Goal: Task Accomplishment & Management: Complete application form

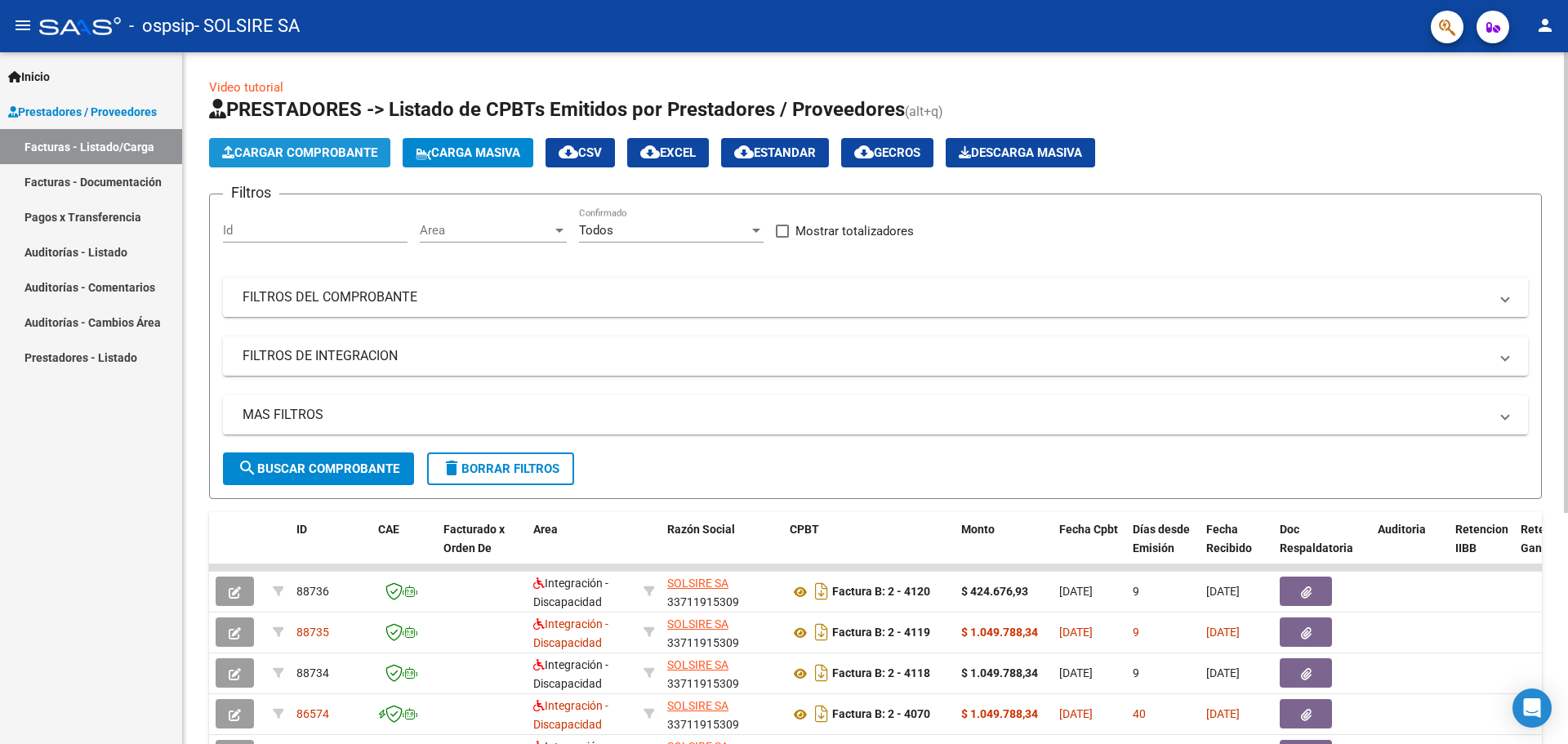
click at [299, 152] on span "Cargar Comprobante" at bounding box center [299, 153] width 155 height 15
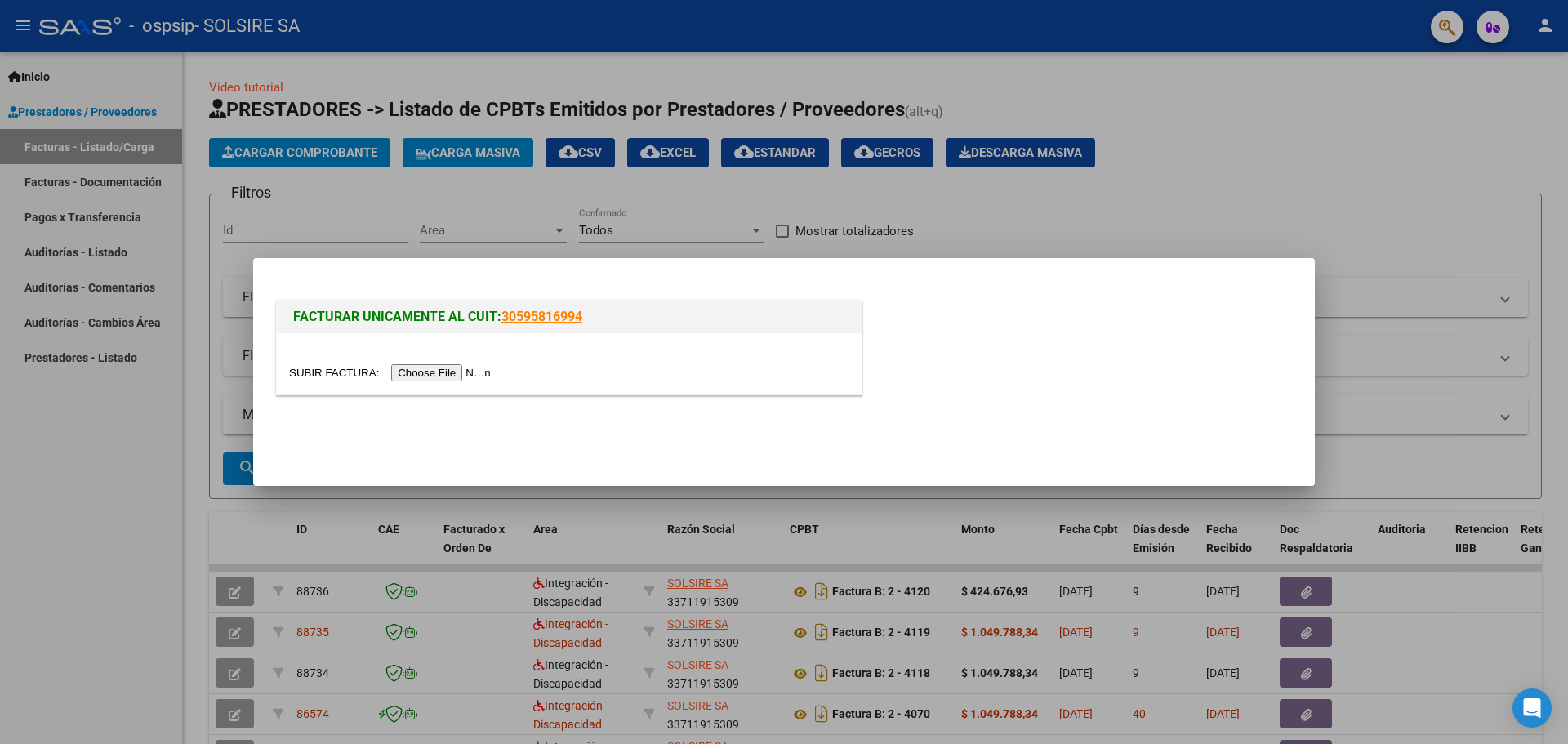
click at [424, 375] on input "file" at bounding box center [392, 373] width 206 height 17
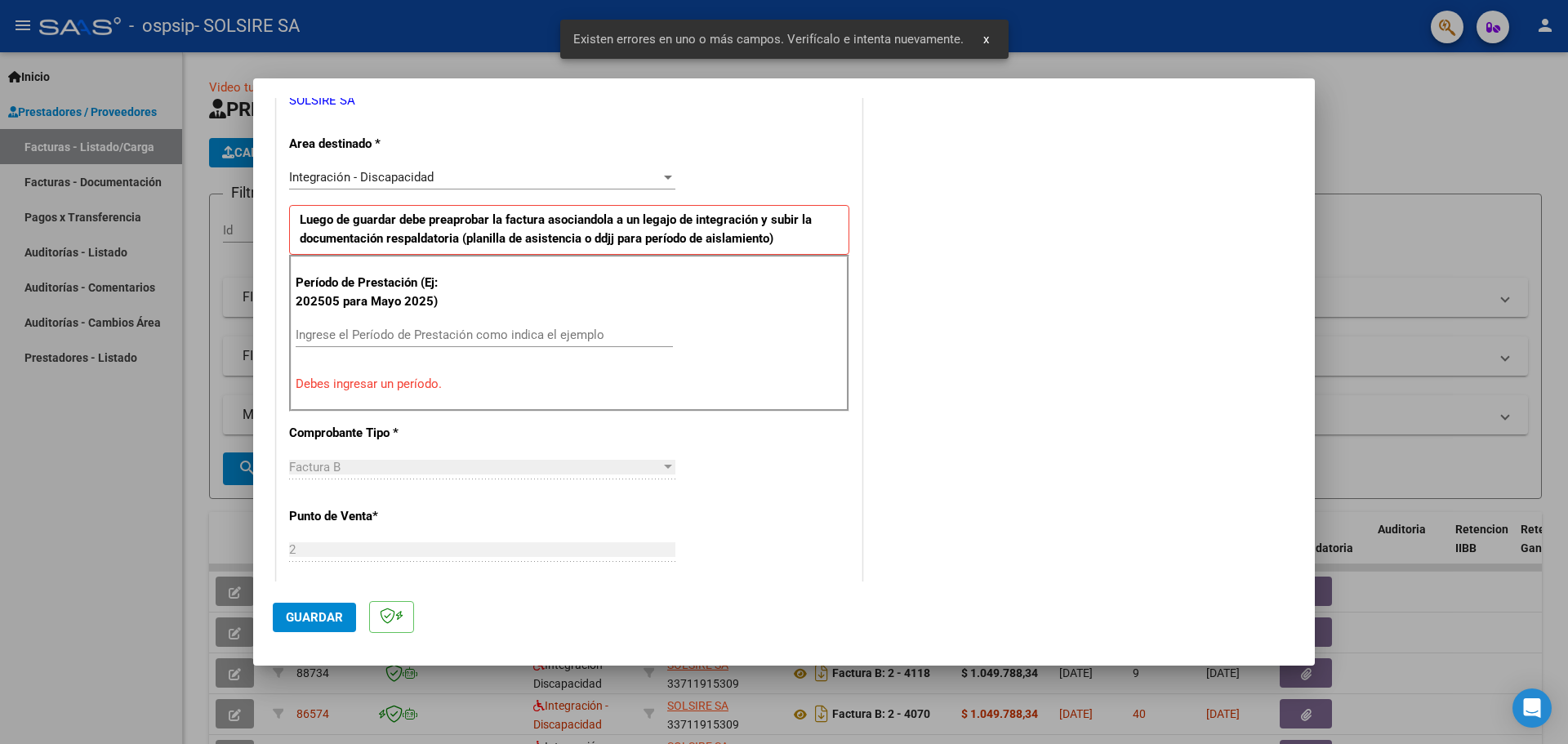
scroll to position [433, 0]
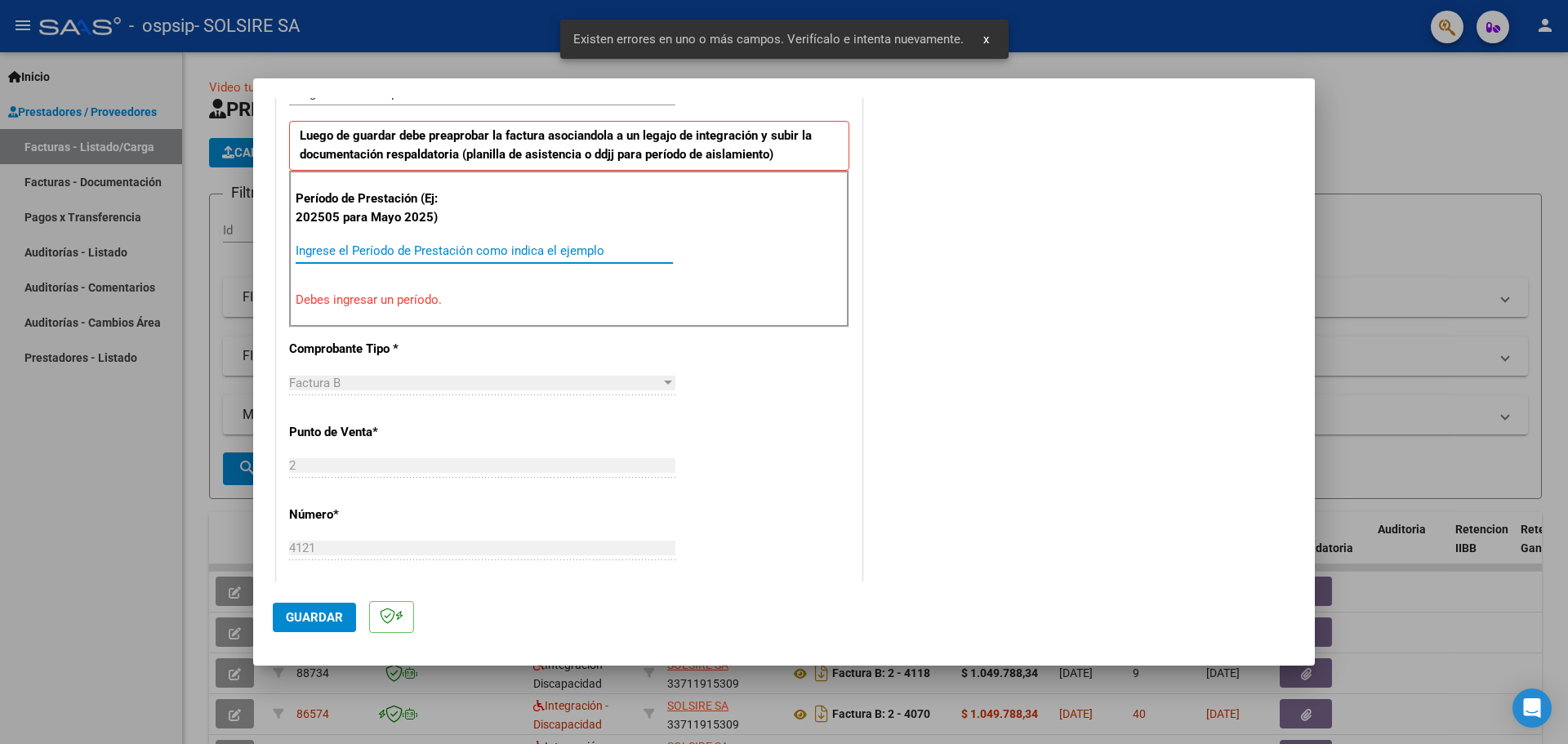
click at [356, 253] on input "Ingrese el Período de Prestación como indica el ejemplo" at bounding box center [483, 251] width 377 height 15
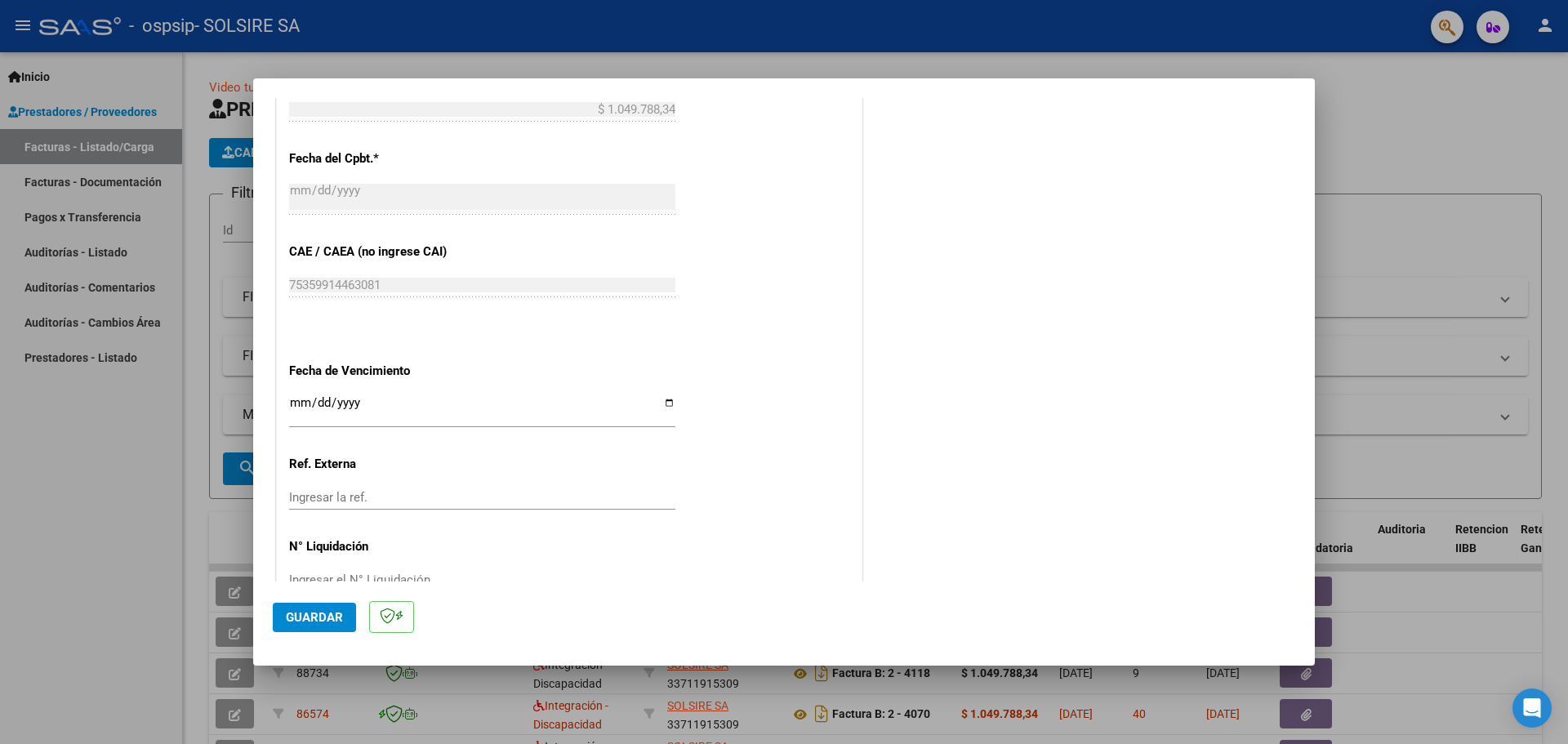
scroll to position [954, 0]
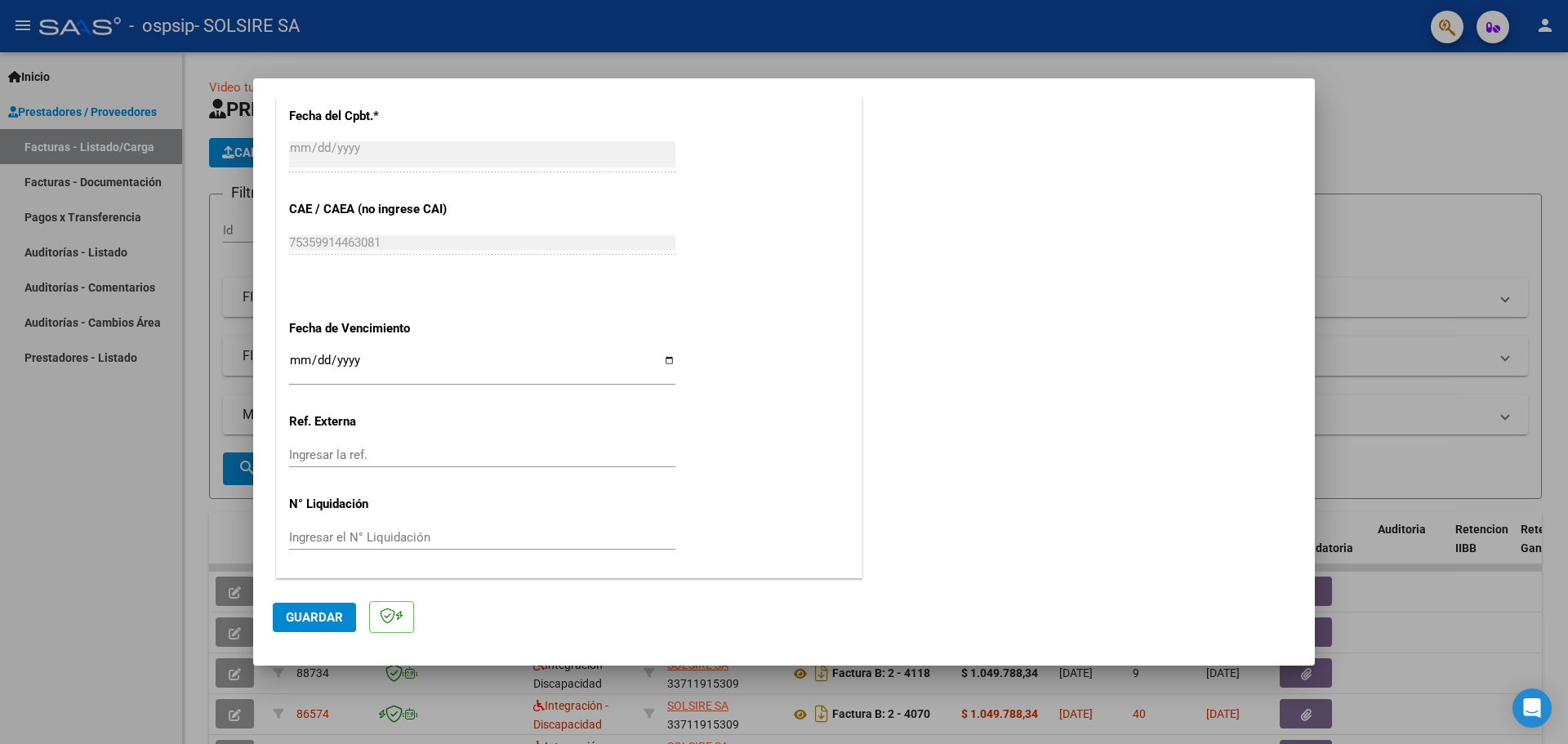
type input "202508"
click at [665, 360] on input "Ingresar la fecha" at bounding box center [482, 367] width 386 height 26
type input "[DATE]"
click at [299, 617] on span "Guardar" at bounding box center [313, 618] width 57 height 15
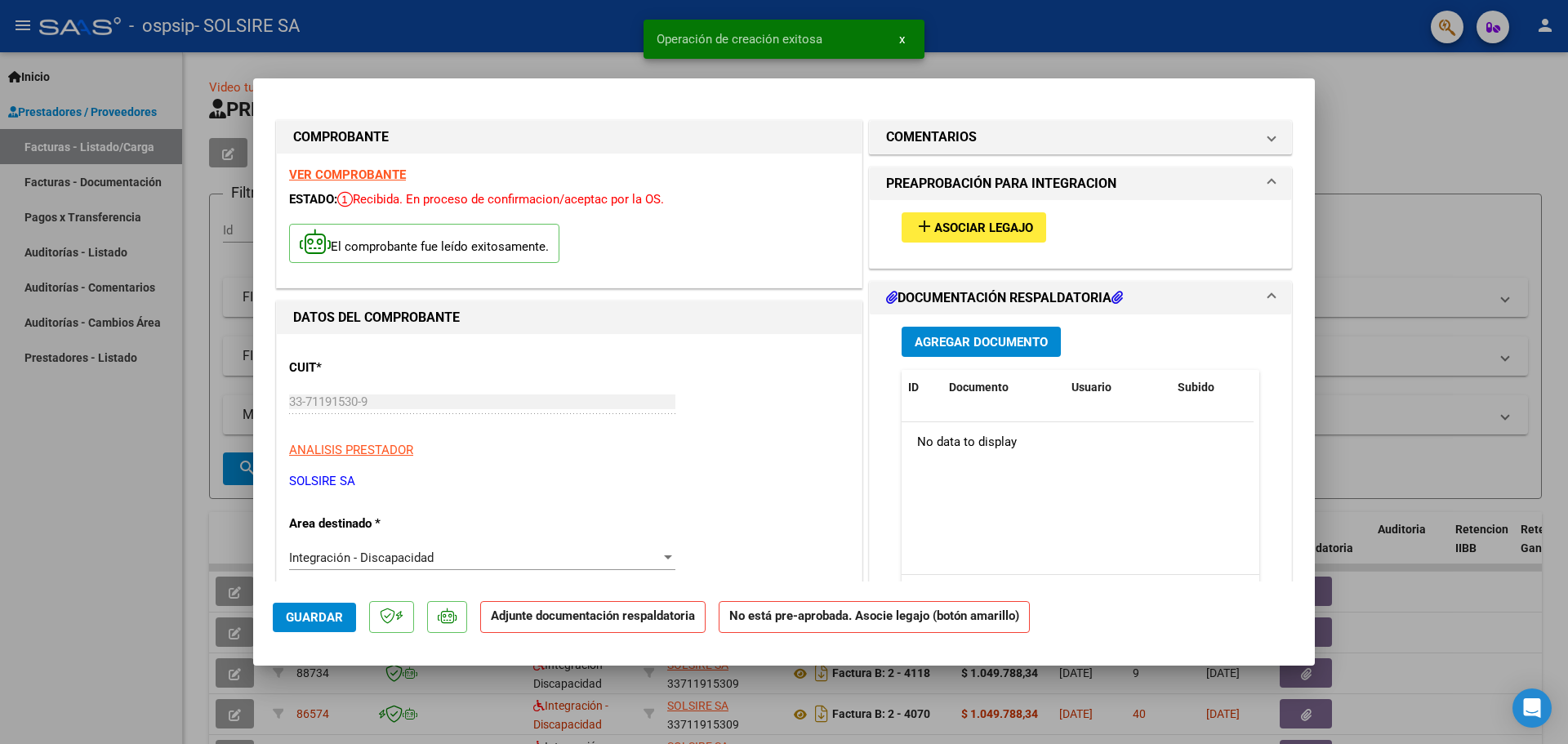
click at [942, 239] on button "add Asociar Legajo" at bounding box center [973, 227] width 144 height 31
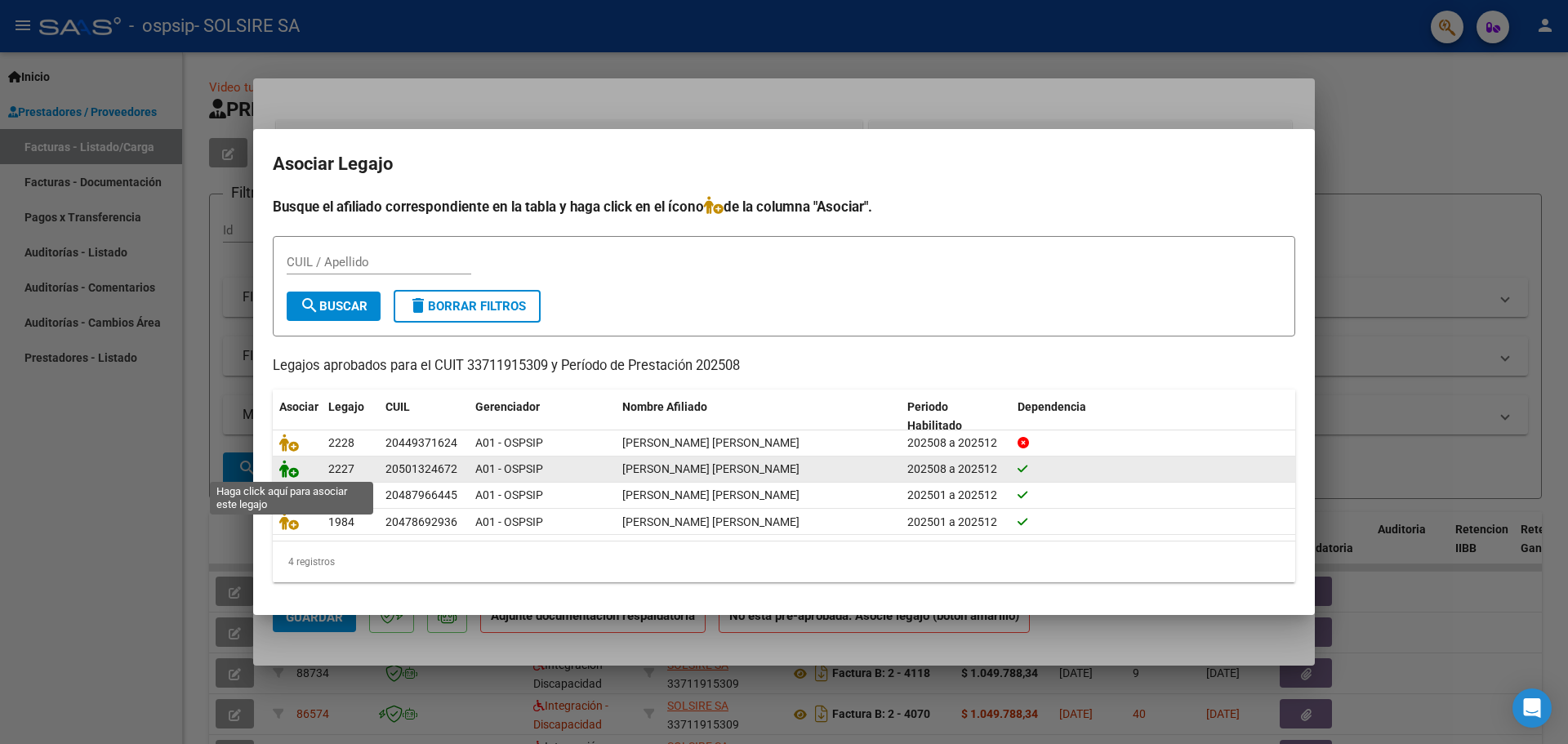
click at [293, 468] on icon at bounding box center [290, 469] width 20 height 18
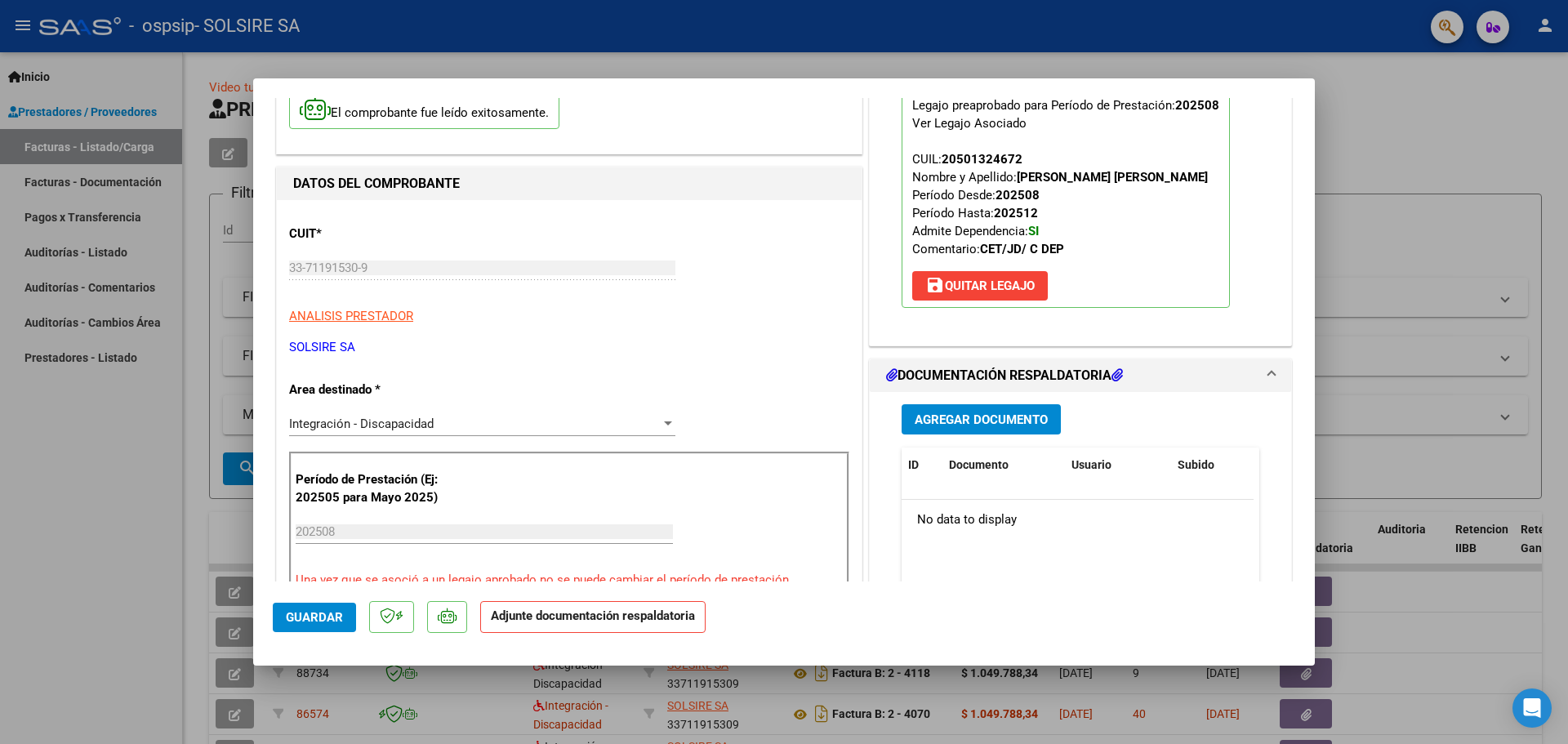
scroll to position [136, 0]
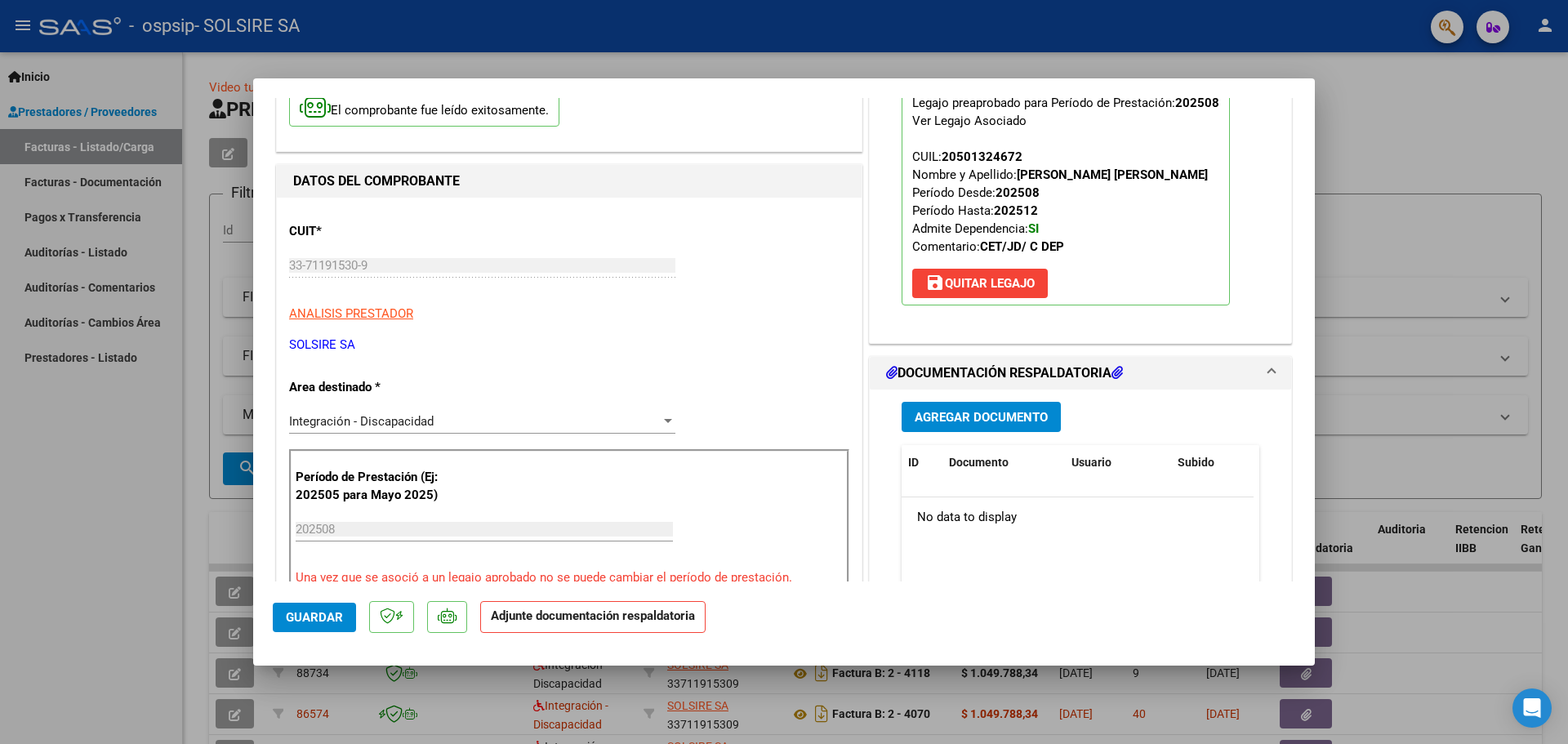
click at [963, 421] on span "Agregar Documento" at bounding box center [981, 417] width 133 height 15
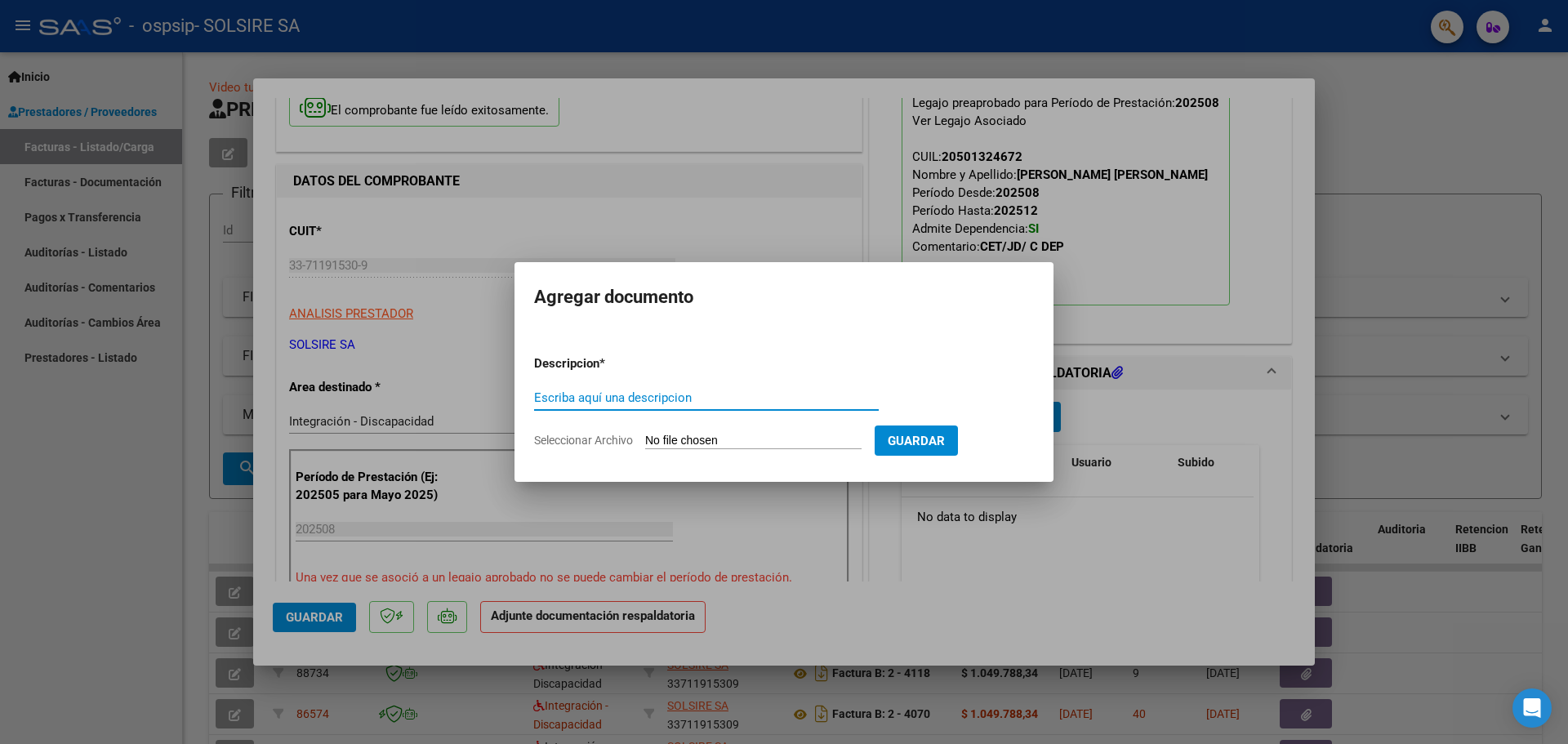
click at [597, 398] on input "Escriba aquí una descripcion" at bounding box center [706, 398] width 345 height 15
type input "PLANILLA ASISTENCIA"
click at [814, 442] on input "Seleccionar Archivo" at bounding box center [753, 441] width 216 height 16
type input "C:\fakepath\[PERSON_NAME] [PERSON_NAME] PLANILLA ASITENCIA CET AGOSTO 2025.pdf"
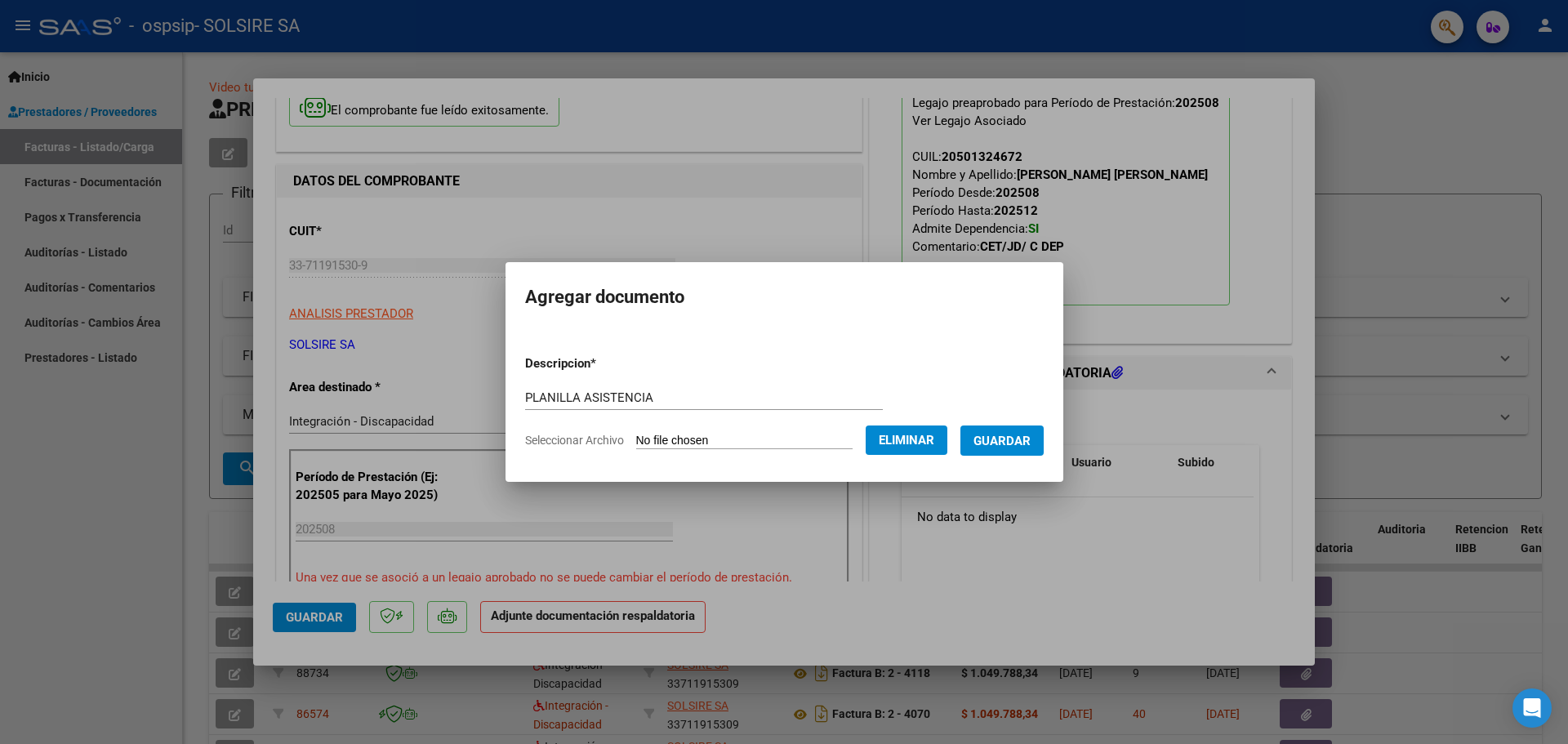
click at [1010, 441] on span "Guardar" at bounding box center [1001, 441] width 57 height 15
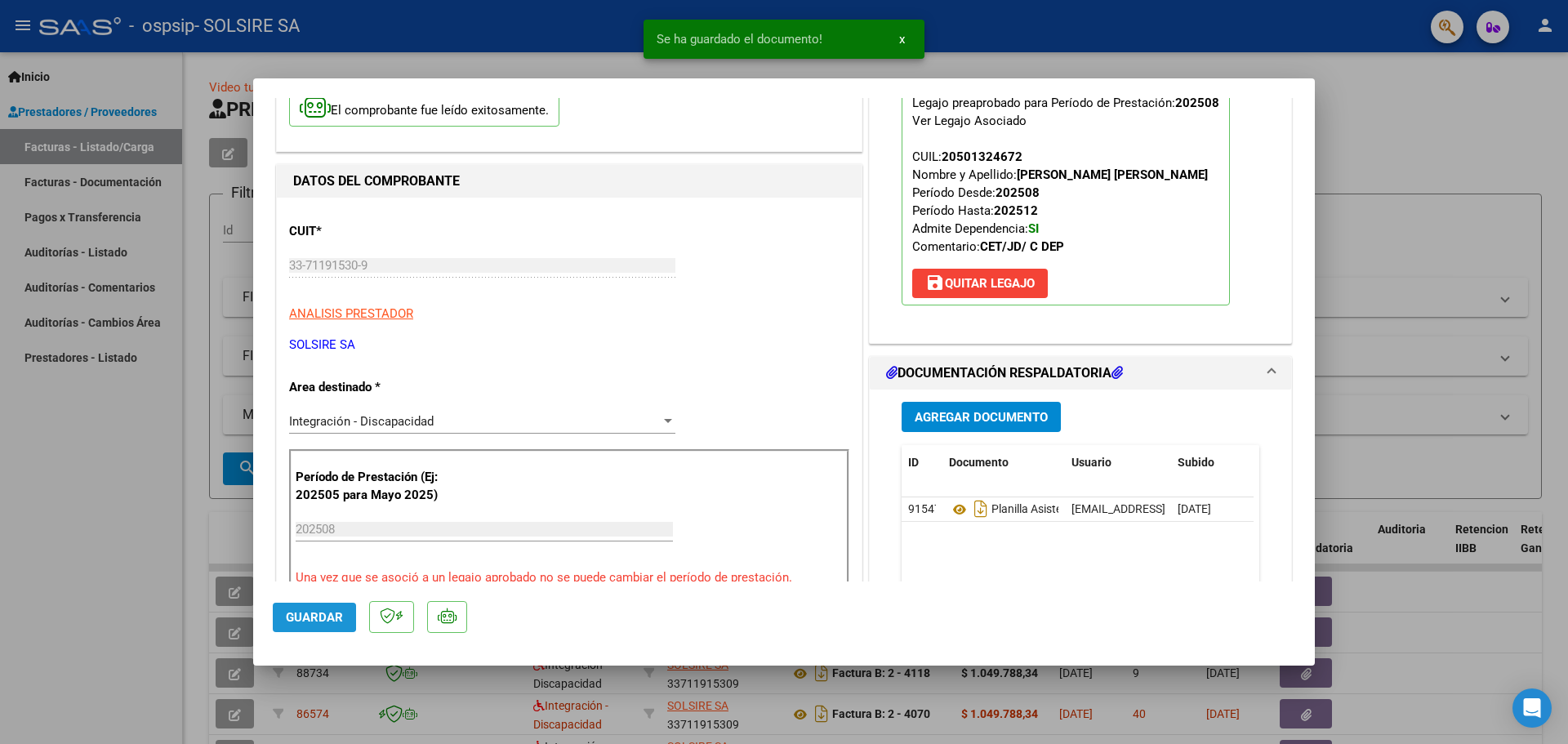
click at [300, 612] on span "Guardar" at bounding box center [313, 618] width 57 height 15
click at [458, 733] on div at bounding box center [784, 372] width 1568 height 744
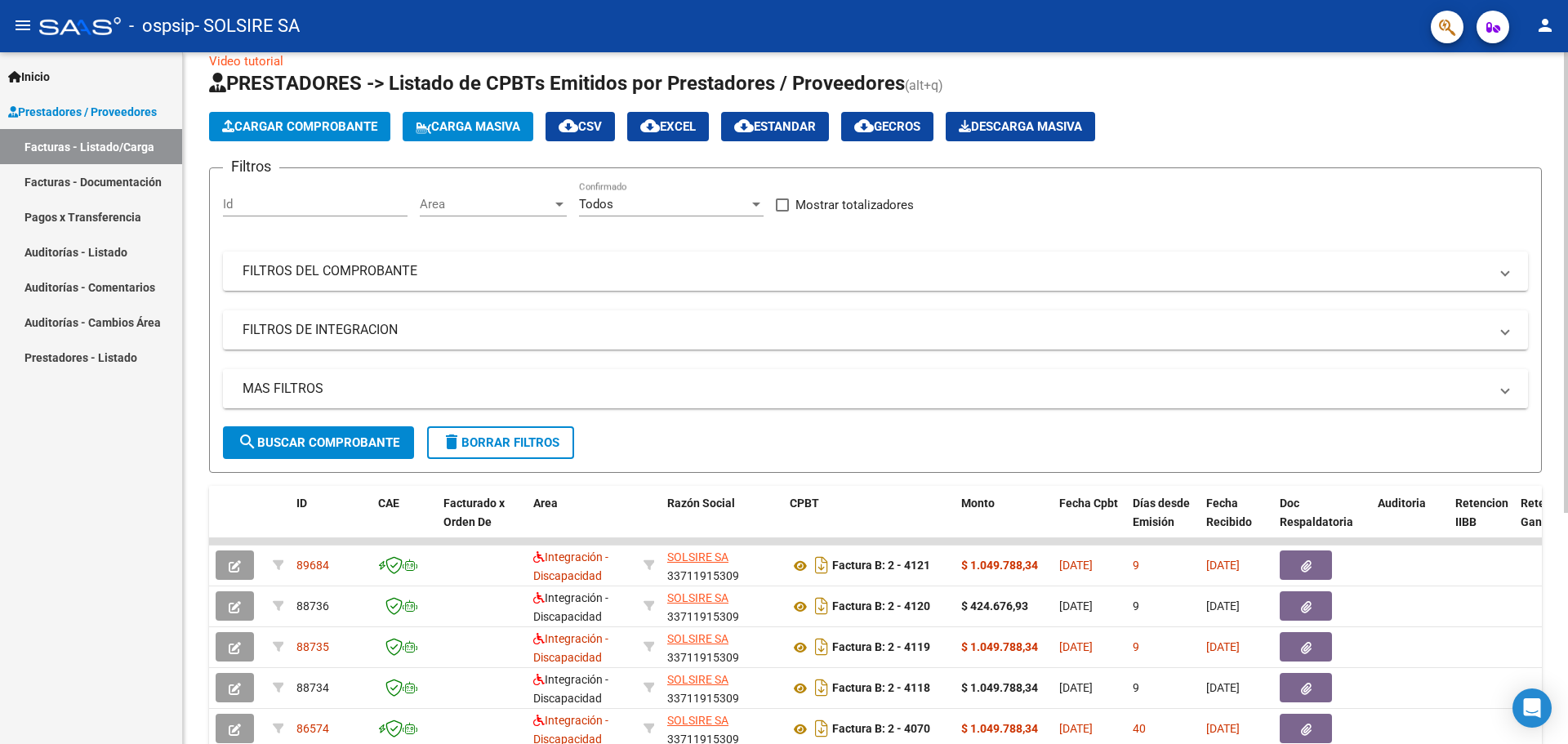
scroll to position [54, 0]
